Goal: Find specific page/section: Find specific page/section

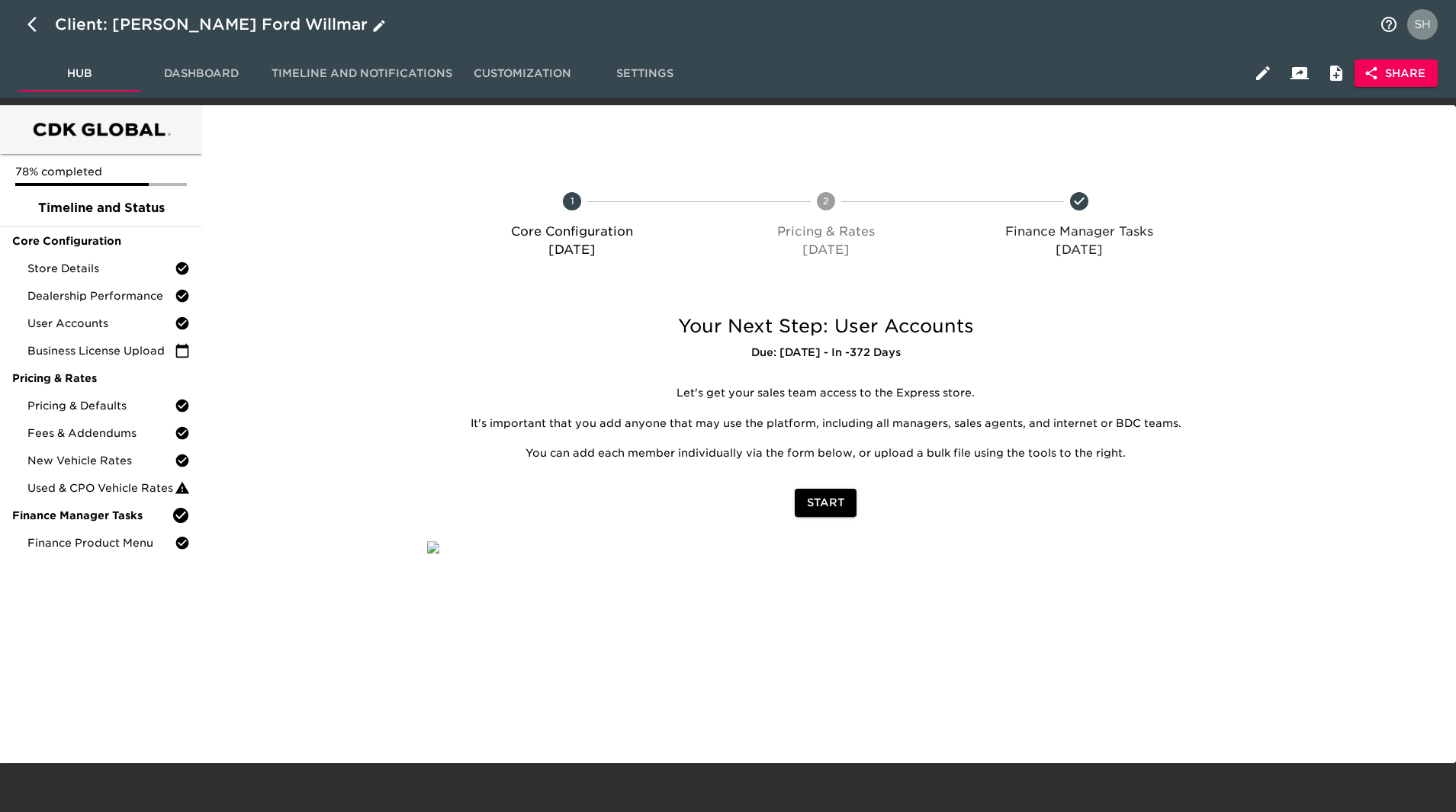
click at [33, 19] on icon "button" at bounding box center [36, 24] width 18 height 18
select select "10"
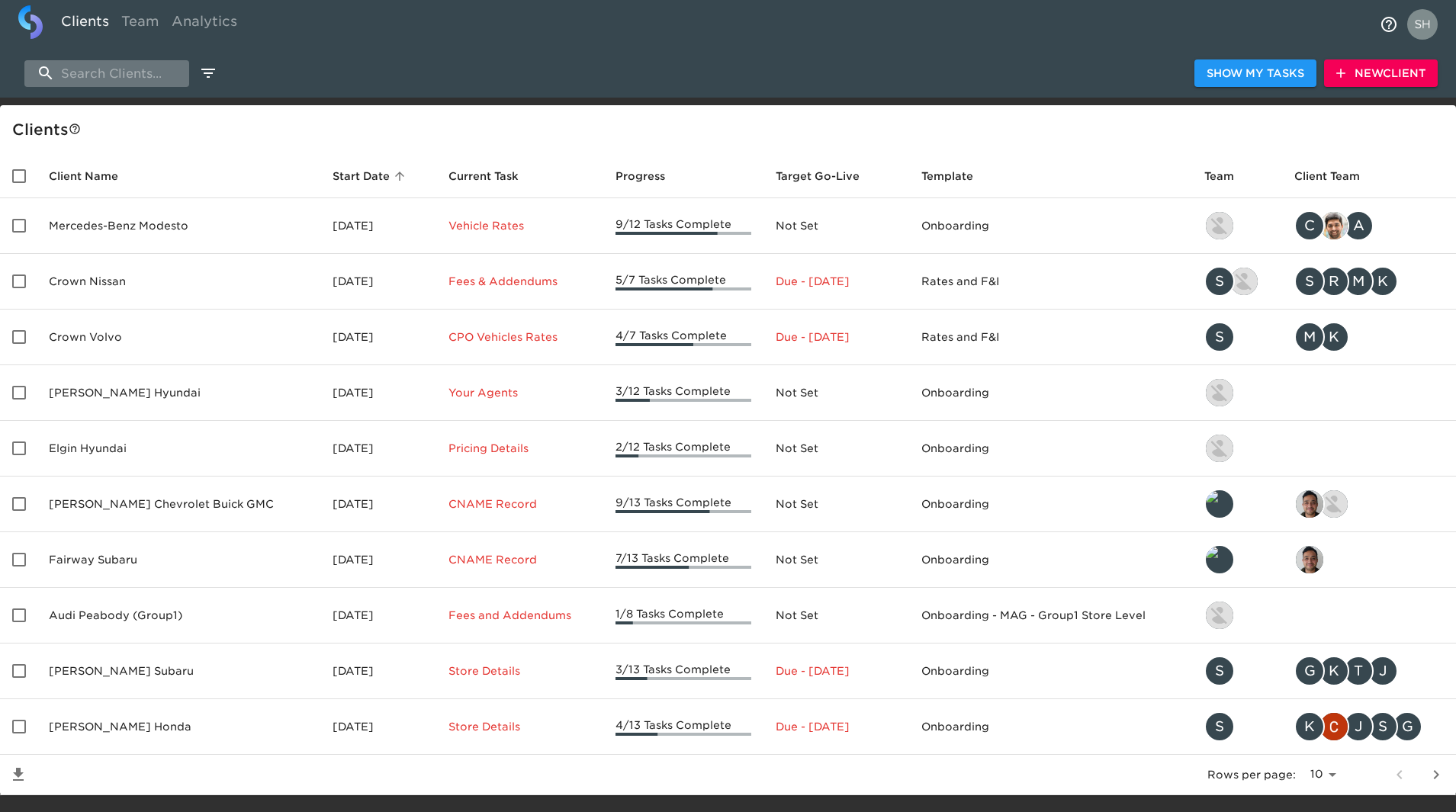
click at [101, 69] on input "search" at bounding box center [106, 73] width 164 height 27
paste input "Haldimand Motors"
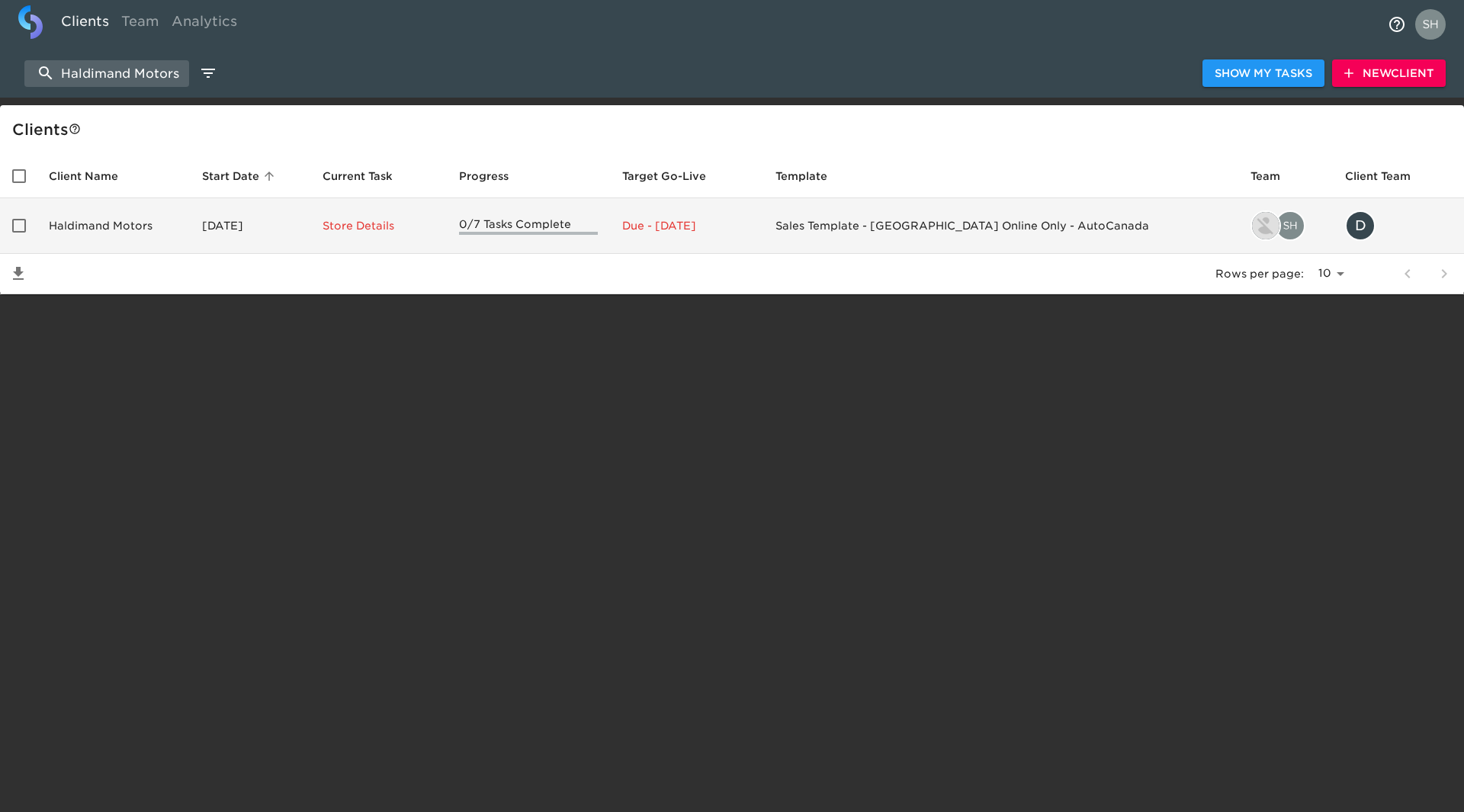
type input "Haldimand Motors"
click at [119, 220] on td "Haldimand Motors" at bounding box center [114, 225] width 153 height 56
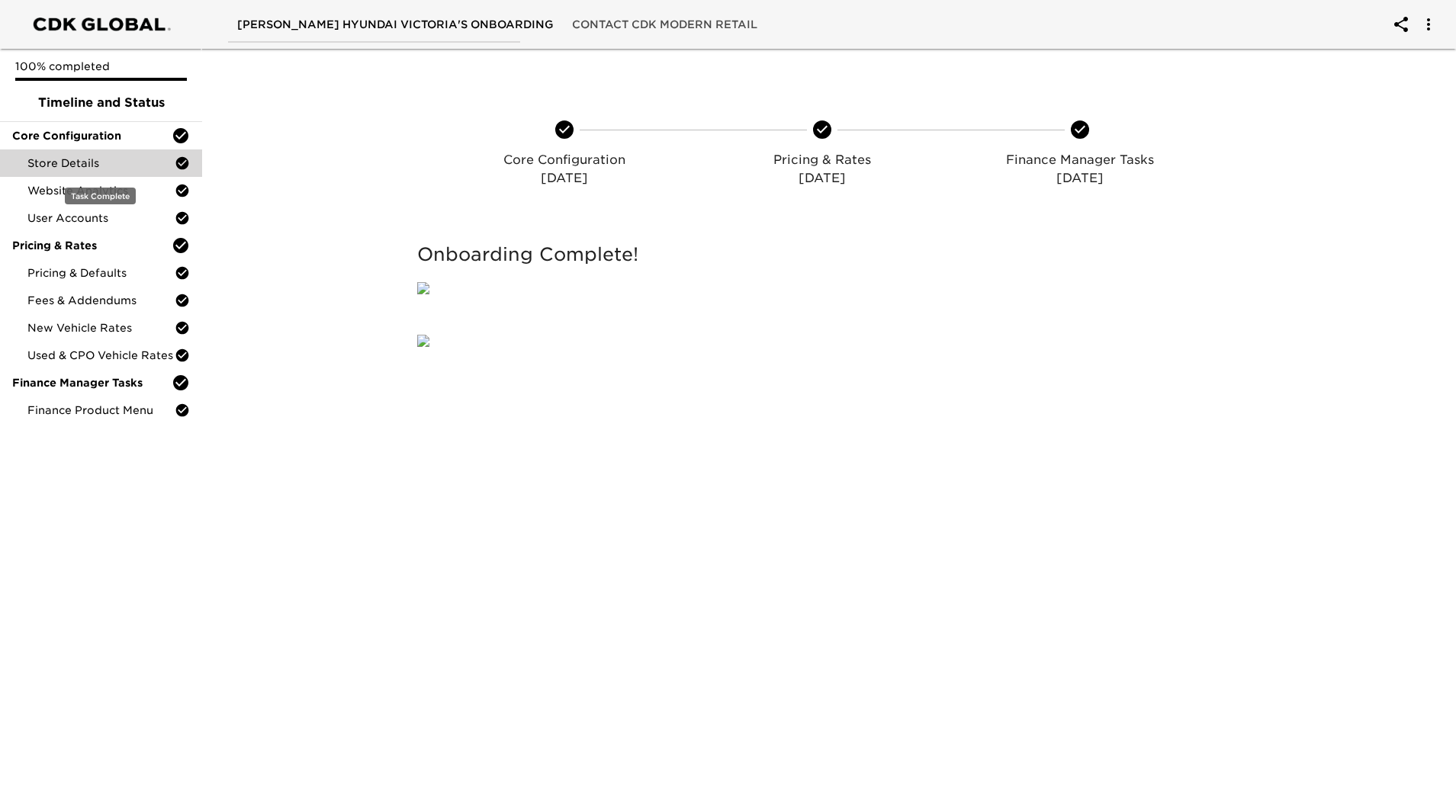
click at [96, 151] on div "Store Details" at bounding box center [101, 163] width 202 height 28
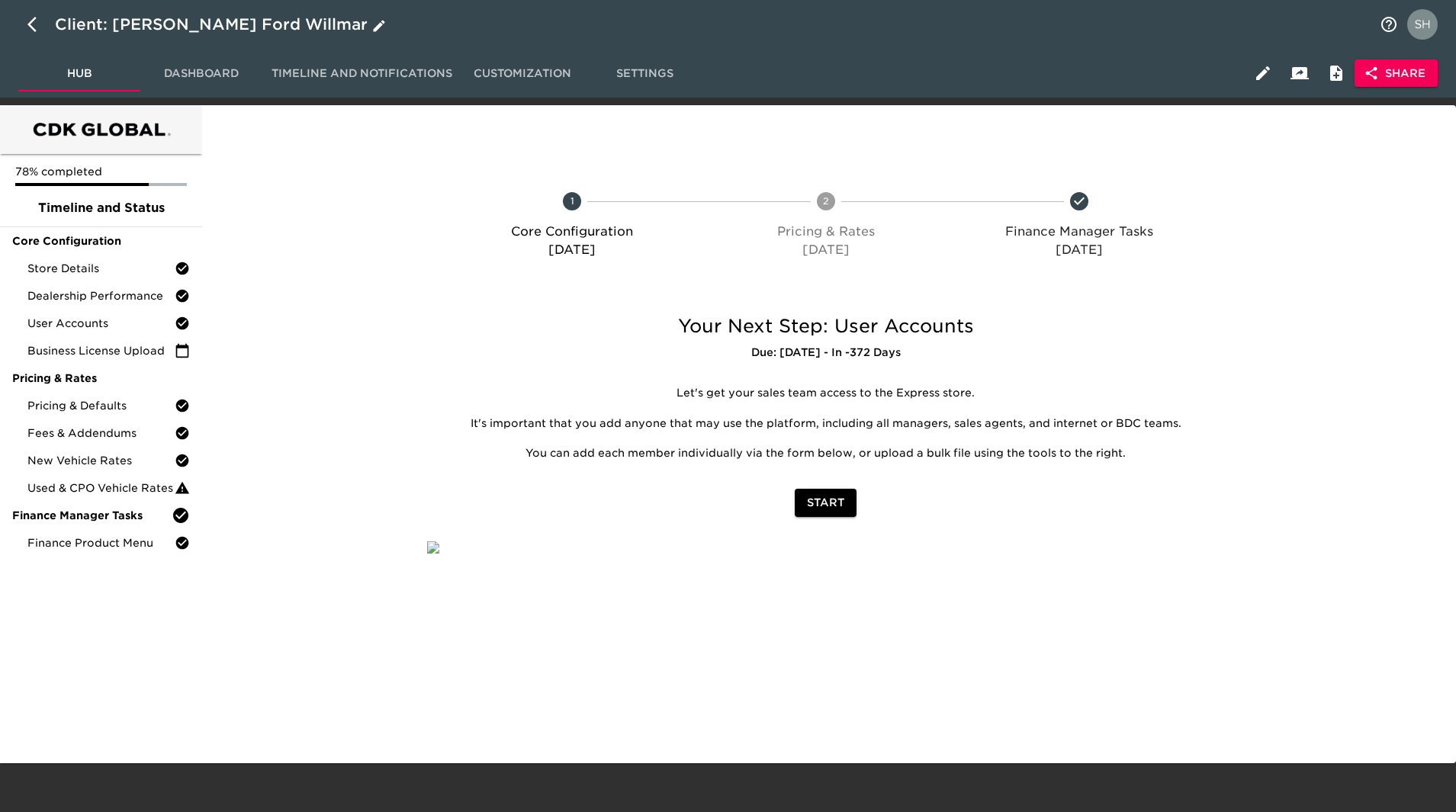
click at [40, 20] on icon "button" at bounding box center [36, 24] width 18 height 18
select select "10"
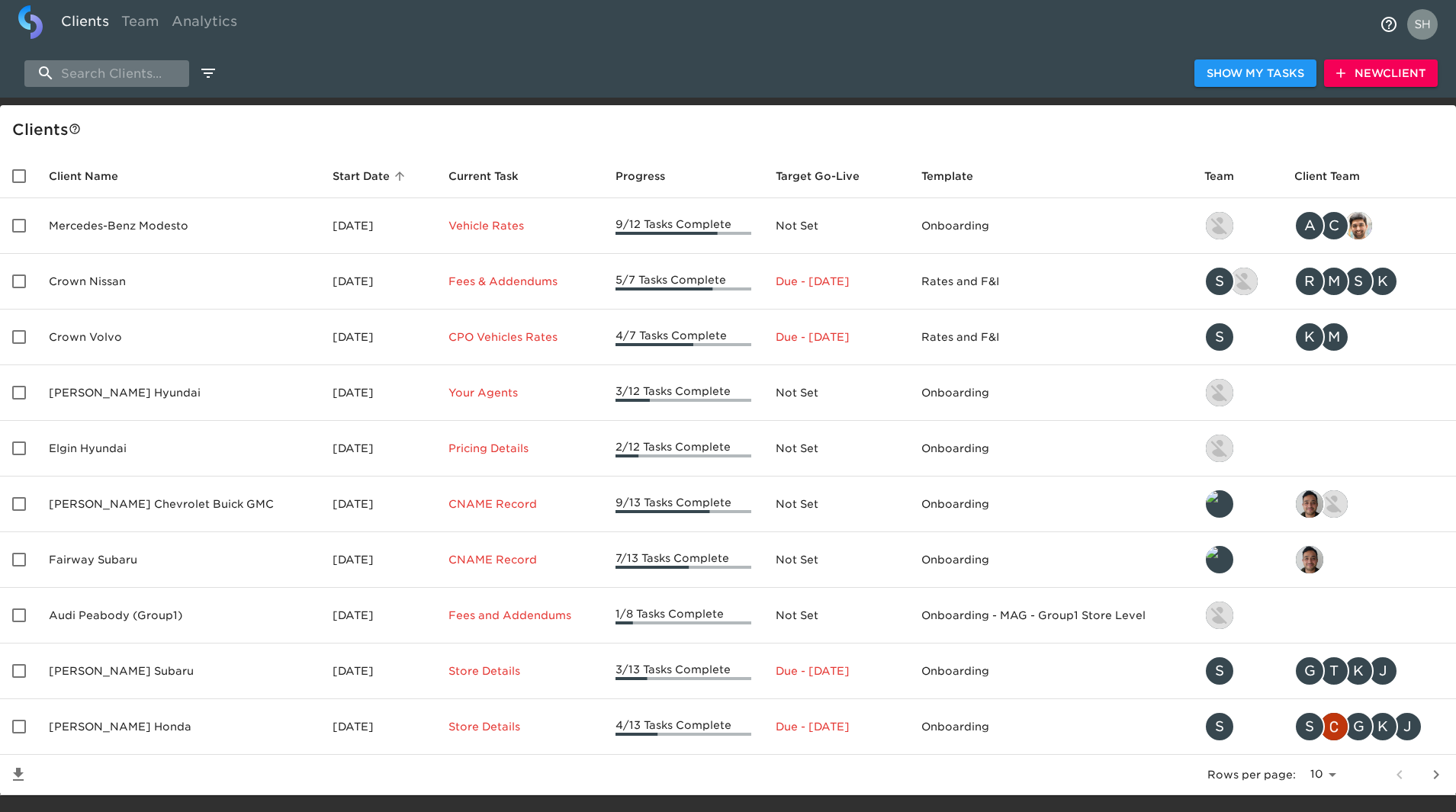
click at [97, 77] on input "search" at bounding box center [106, 73] width 164 height 27
paste input "Glynn Smith Chevrolet"
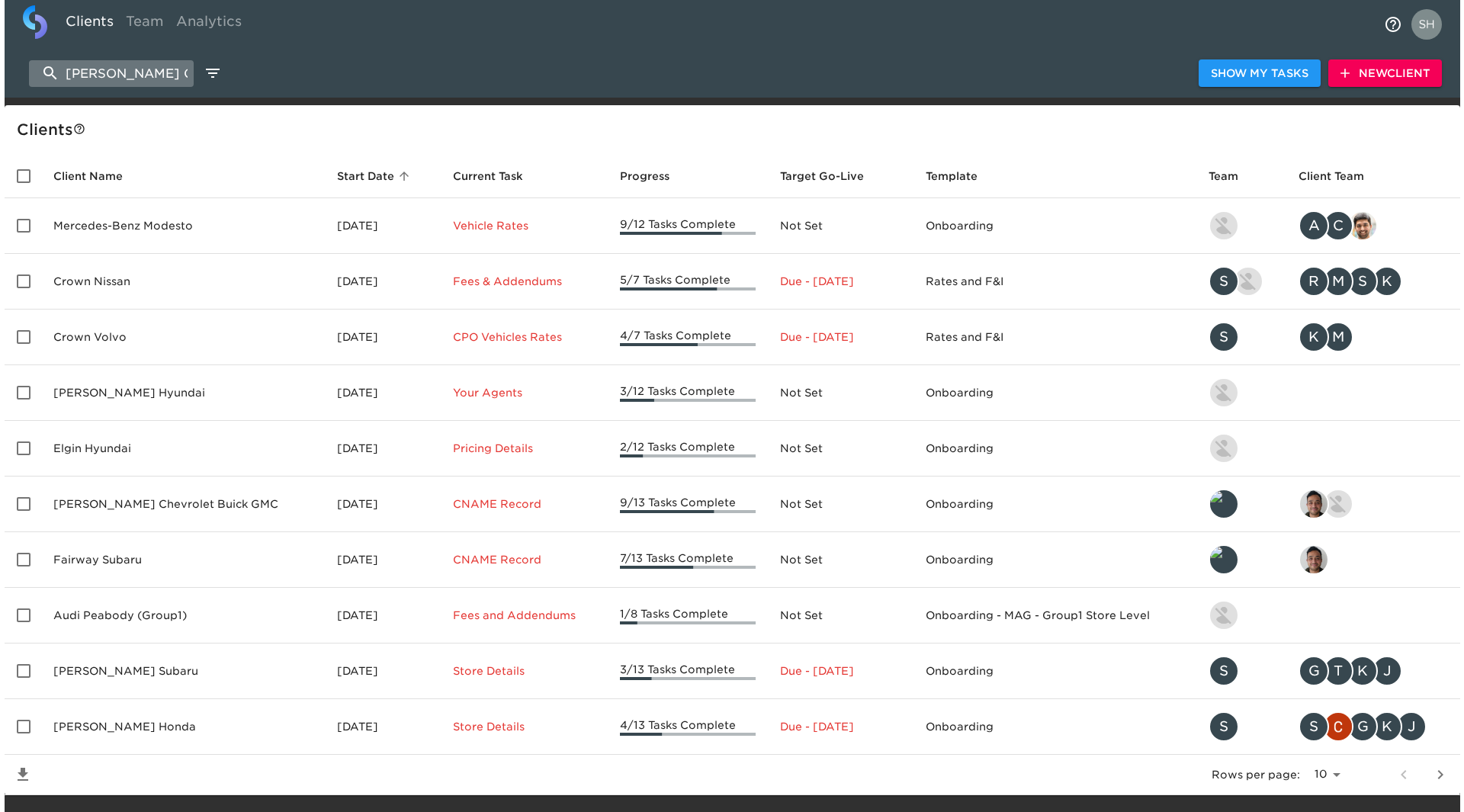
scroll to position [0, 22]
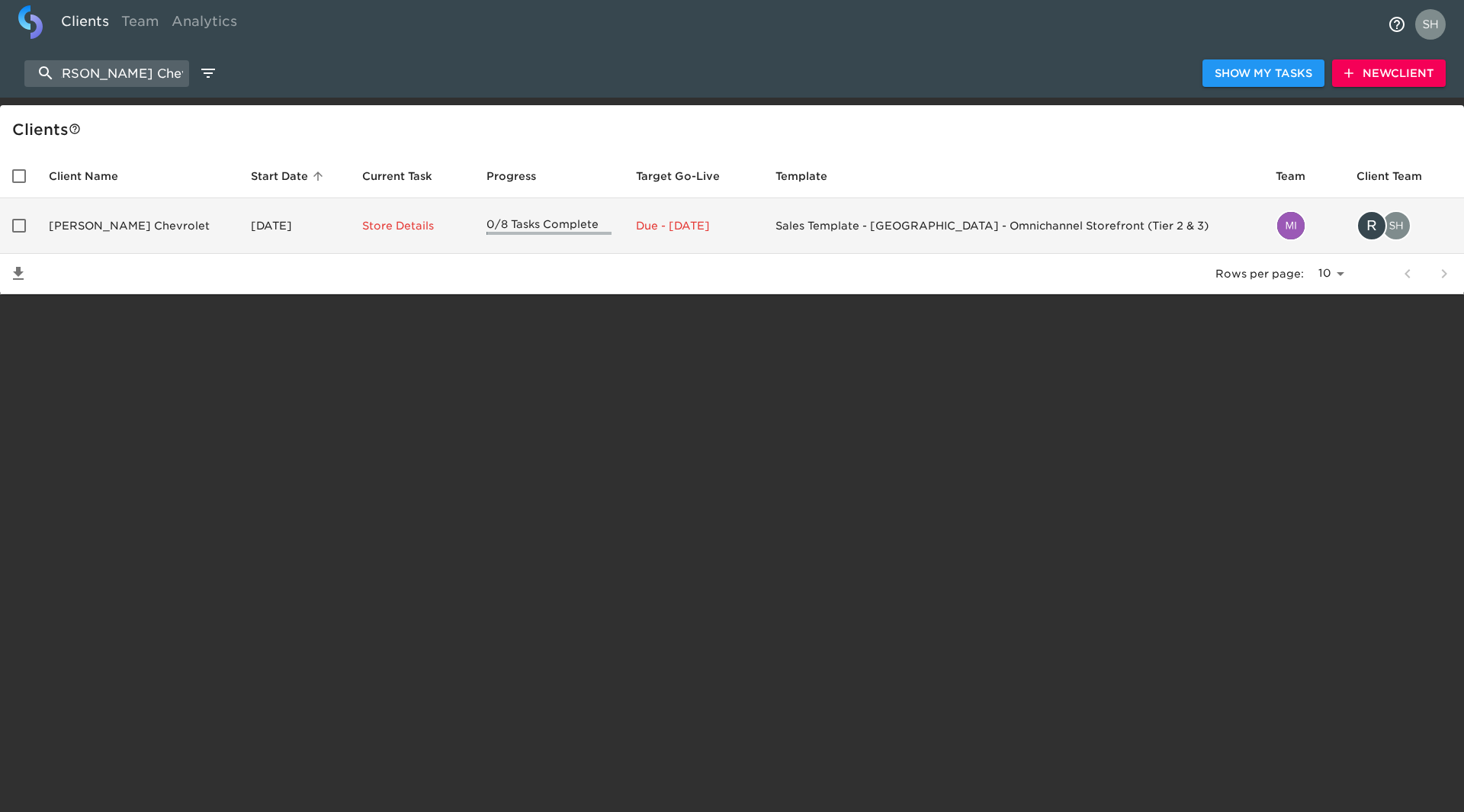
type input "Glynn Smith Chevrolet"
click at [110, 237] on td "Glynn Smith Chevrolet" at bounding box center [138, 225] width 202 height 56
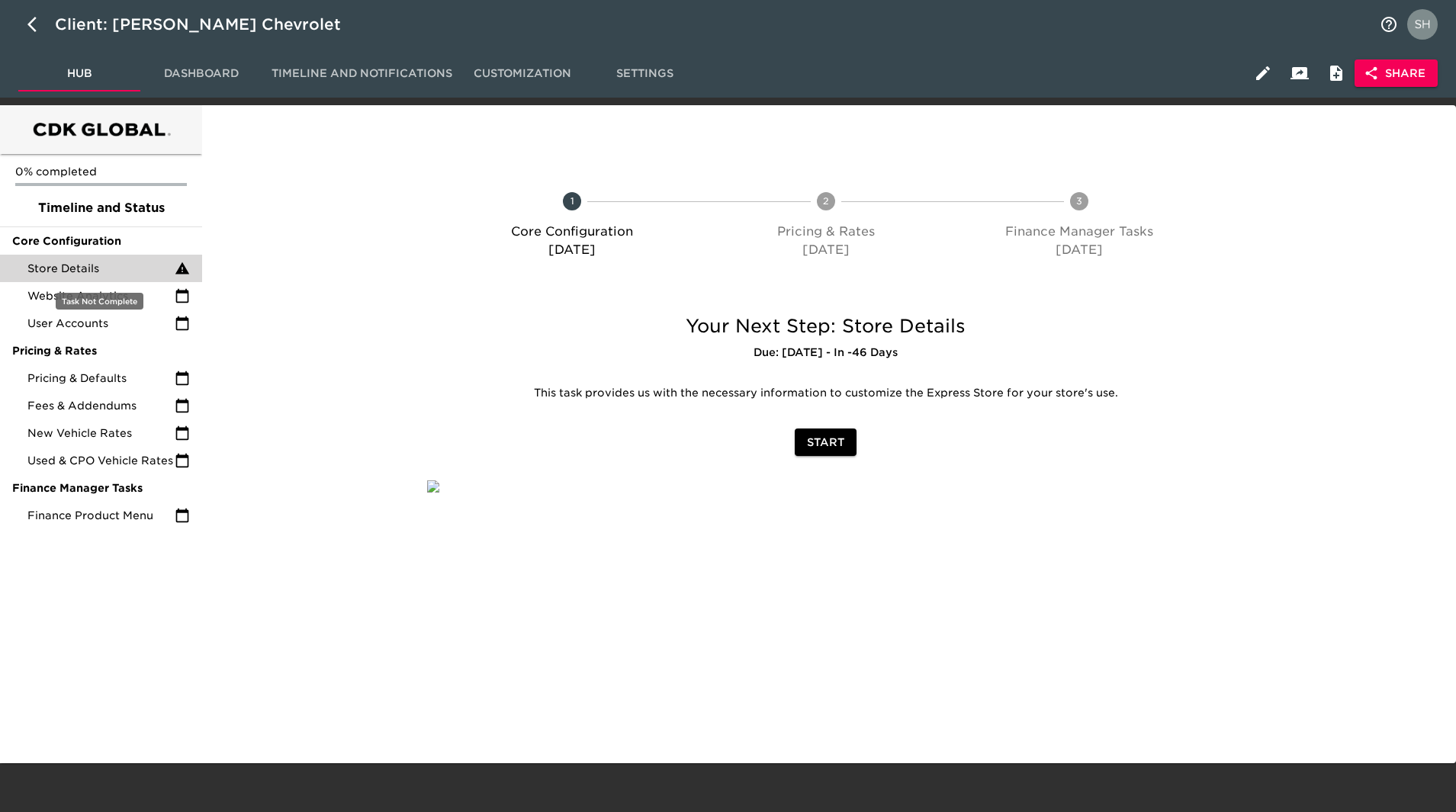
click at [63, 261] on span "Store Details" at bounding box center [101, 268] width 147 height 15
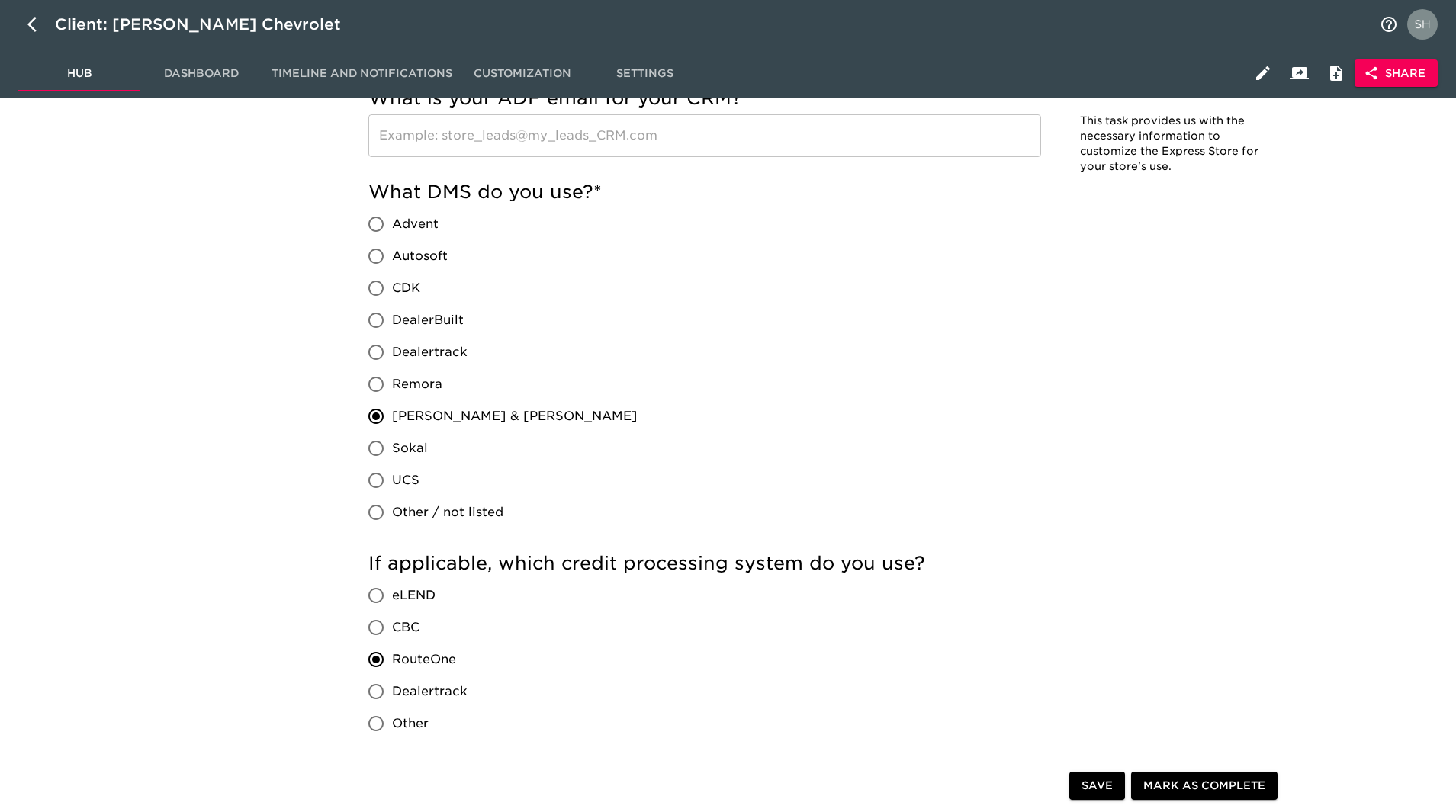
scroll to position [1449, 0]
